Goal: Information Seeking & Learning: Learn about a topic

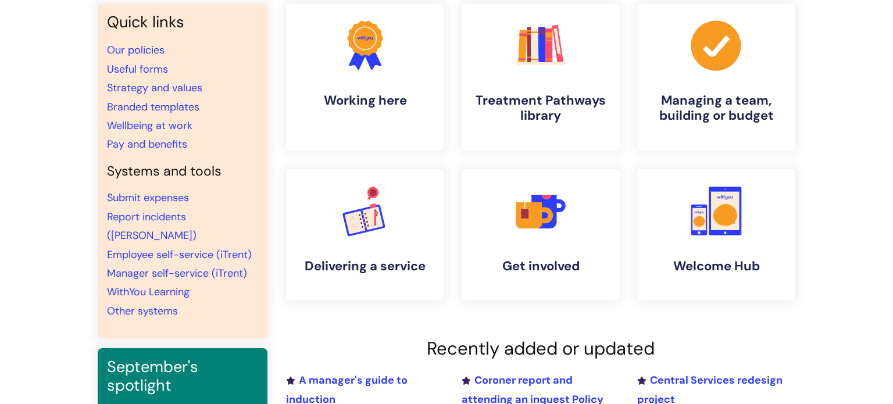
scroll to position [91, 0]
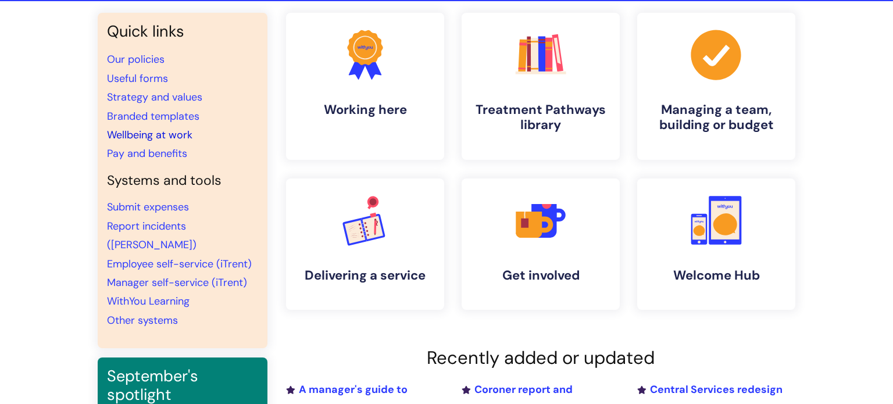
click at [165, 134] on link "Wellbeing at work" at bounding box center [149, 135] width 85 height 14
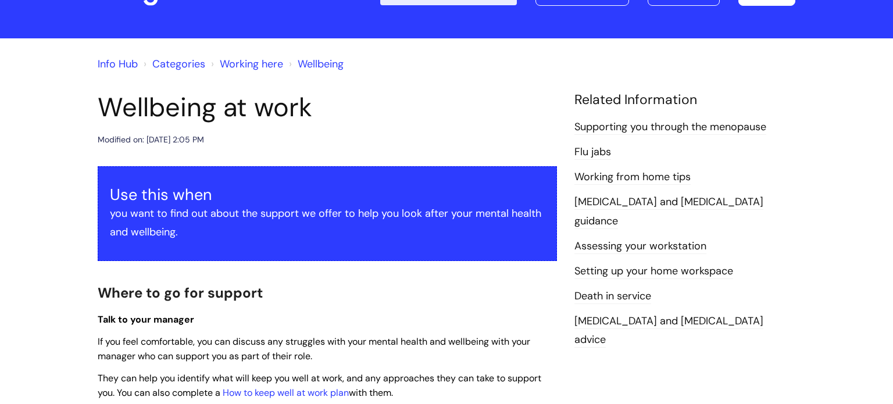
scroll to position [151, 0]
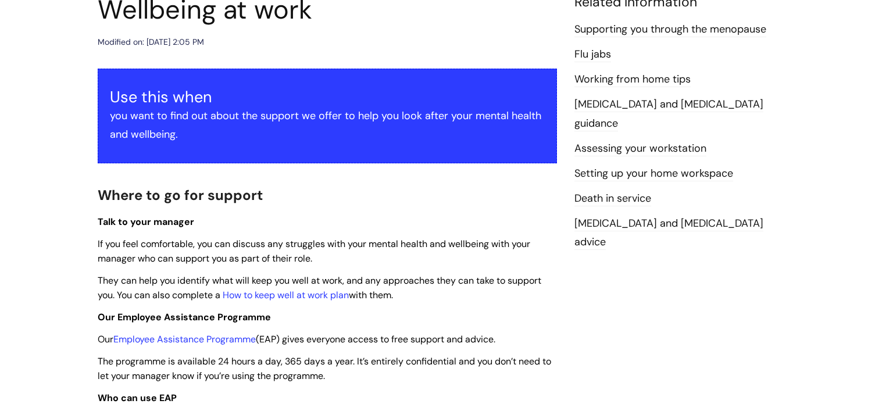
click at [633, 191] on link "Death in service" at bounding box center [613, 198] width 77 height 15
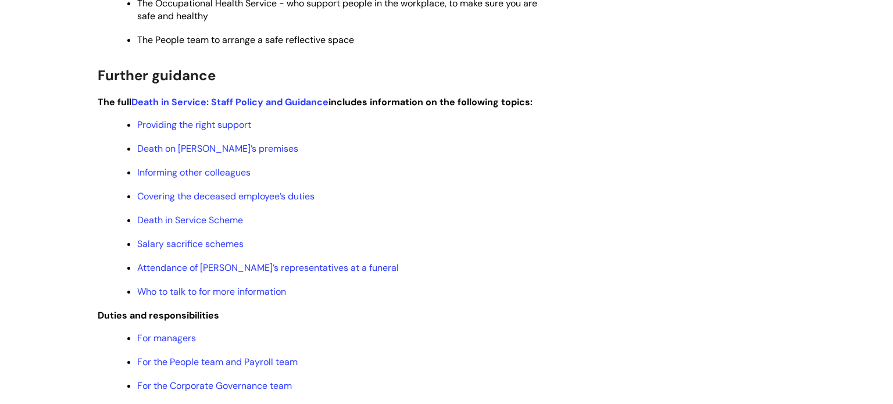
scroll to position [479, 0]
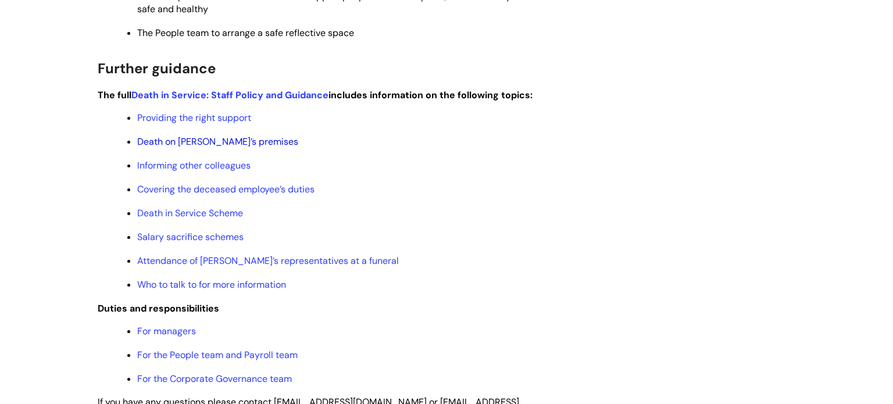
click at [236, 145] on link "Death on WithYou’s premises" at bounding box center [217, 141] width 161 height 12
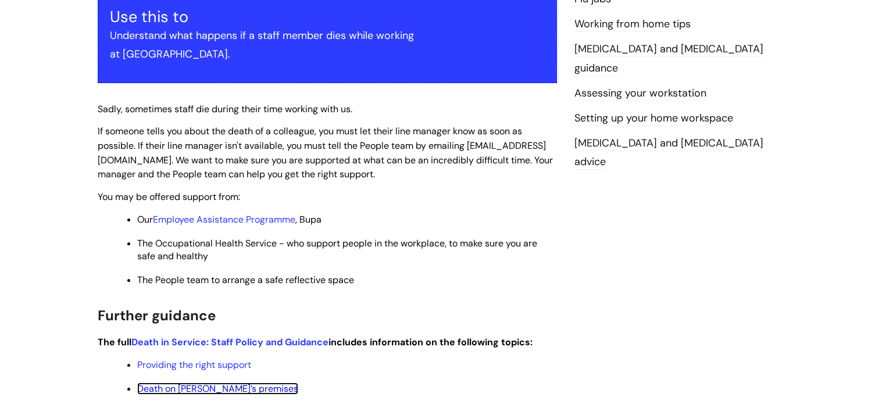
scroll to position [0, 0]
